Goal: Information Seeking & Learning: Check status

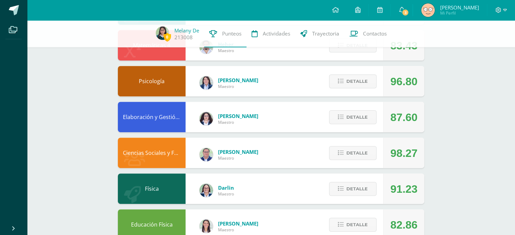
scroll to position [204, 0]
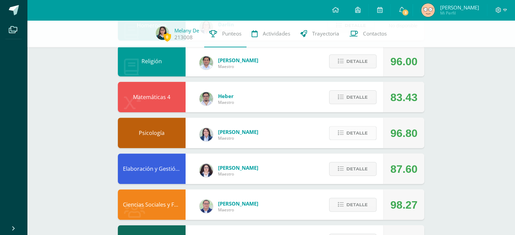
click at [355, 130] on span "Detalle" at bounding box center [357, 133] width 21 height 13
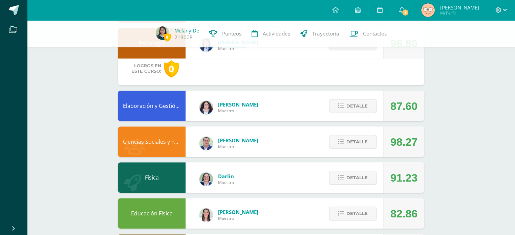
scroll to position [294, 0]
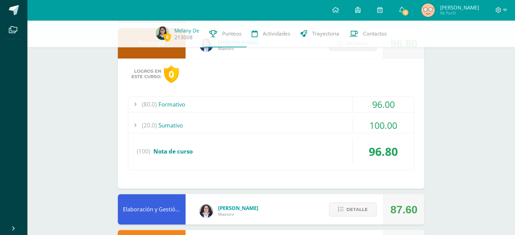
click at [248, 94] on div "Logros en este curso: 0 (80.0) Formativo 96.00 Ejercicio Comparación de Teorías…" at bounding box center [271, 124] width 307 height 130
click at [256, 101] on div "(80.0) Formativo" at bounding box center [271, 104] width 286 height 15
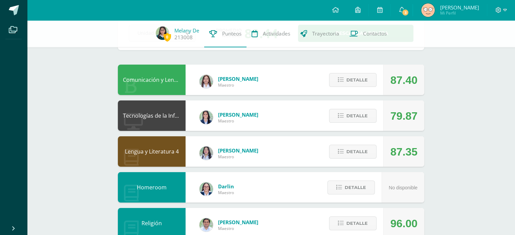
scroll to position [0, 0]
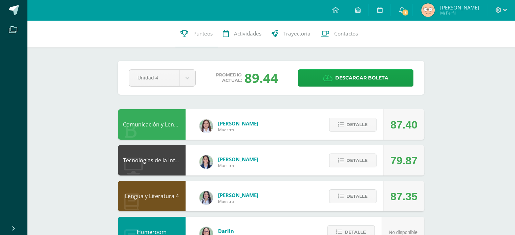
drag, startPoint x: 243, startPoint y: 75, endPoint x: 258, endPoint y: 77, distance: 14.7
click at [258, 77] on div "Promedio actual: 89.44" at bounding box center [246, 78] width 91 height 18
click at [348, 157] on span "Detalle" at bounding box center [357, 161] width 21 height 13
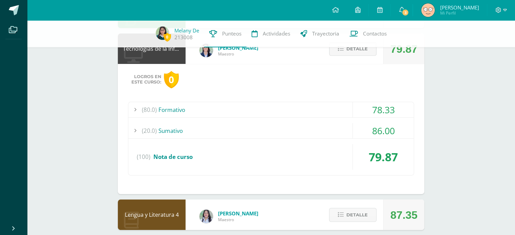
scroll to position [115, 0]
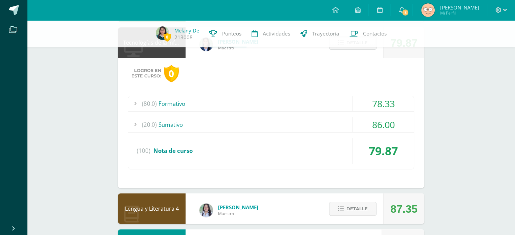
click at [245, 108] on div "(80.0) Formativo" at bounding box center [271, 103] width 286 height 15
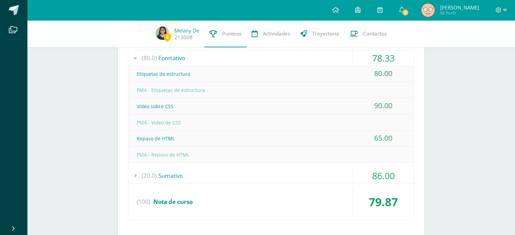
scroll to position [173, 0]
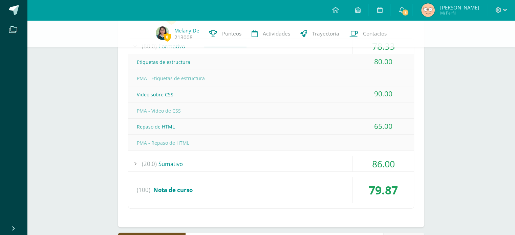
click at [239, 147] on div "PMA - Repaso de HTML" at bounding box center [271, 143] width 286 height 15
click at [244, 157] on div "(20.0) [GEOGRAPHIC_DATA]" at bounding box center [271, 164] width 286 height 15
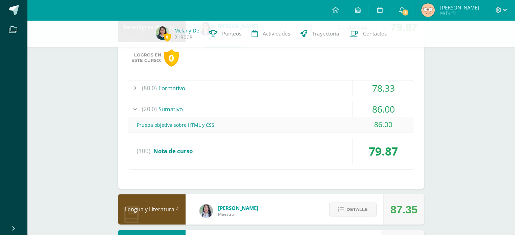
scroll to position [130, 0]
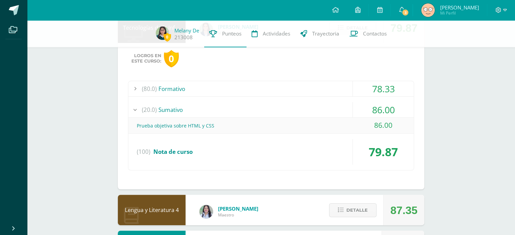
click at [275, 86] on div "(80.0) Formativo" at bounding box center [271, 88] width 286 height 15
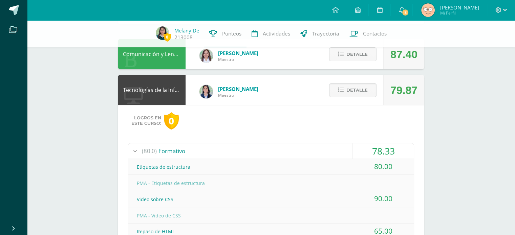
scroll to position [67, 0]
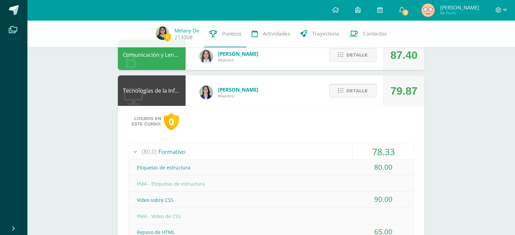
click at [359, 89] on span "Detalle" at bounding box center [357, 91] width 21 height 13
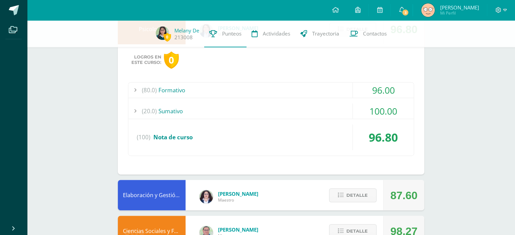
scroll to position [309, 0]
click at [350, 90] on div "(80.0) Formativo" at bounding box center [271, 89] width 286 height 15
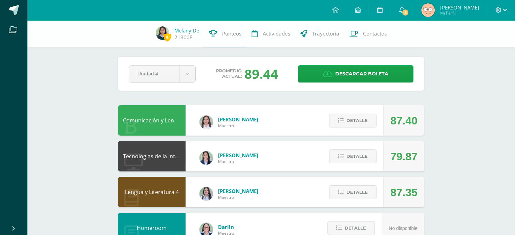
scroll to position [0, 0]
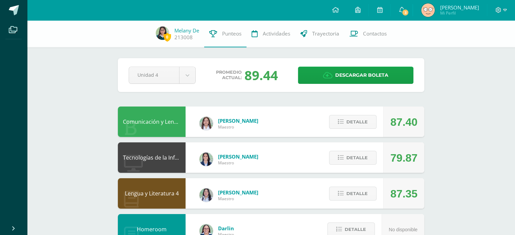
click at [294, 137] on div "Comunicación y Lenguaje L3 Inglés 4 Diana Marroquin Maestro 87.40 Detalle" at bounding box center [271, 122] width 307 height 30
